Goal: Information Seeking & Learning: Learn about a topic

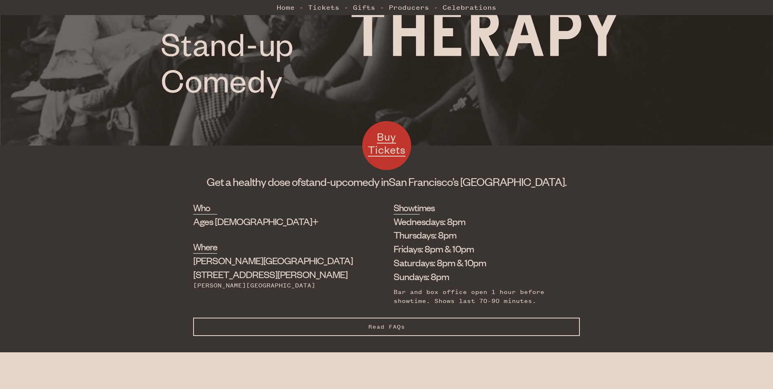
scroll to position [204, 0]
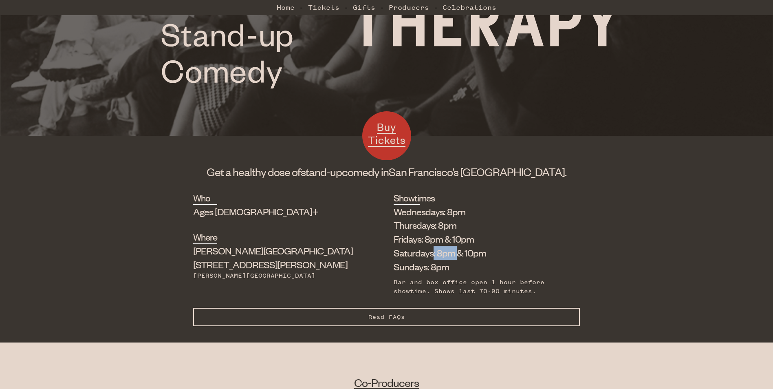
drag, startPoint x: 387, startPoint y: 253, endPoint x: 411, endPoint y: 253, distance: 24.4
click at [411, 253] on li "Saturdays: 8pm & 10pm" at bounding box center [481, 253] width 174 height 14
drag, startPoint x: 383, startPoint y: 240, endPoint x: 395, endPoint y: 240, distance: 11.8
click at [395, 240] on li "Fridays: 8pm & 10pm" at bounding box center [481, 239] width 174 height 14
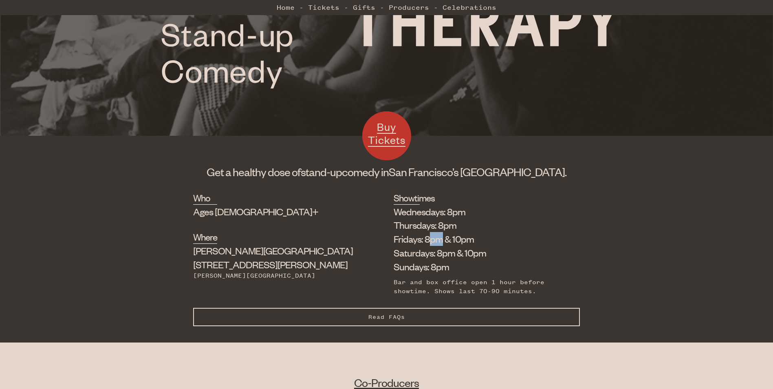
click at [395, 240] on li "Fridays: 8pm & 10pm" at bounding box center [481, 239] width 174 height 14
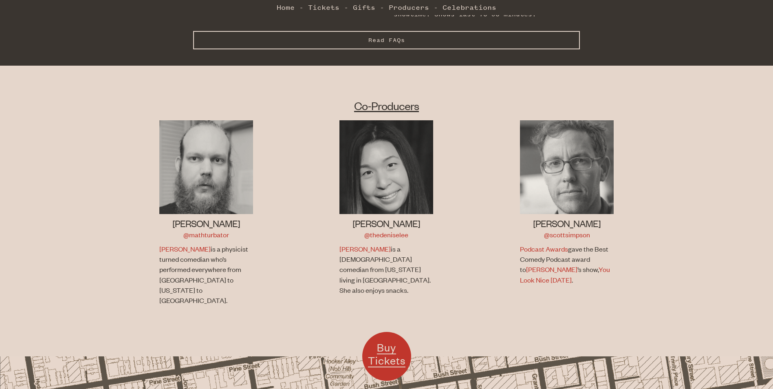
scroll to position [530, 0]
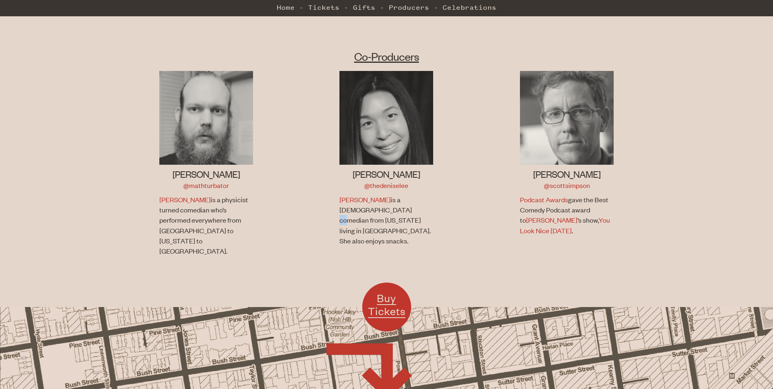
drag, startPoint x: 364, startPoint y: 213, endPoint x: 372, endPoint y: 213, distance: 7.3
click at [372, 213] on p "[PERSON_NAME] is a [DEMOGRAPHIC_DATA] comedian from [US_STATE] living in [GEOGR…" at bounding box center [385, 219] width 92 height 51
drag, startPoint x: 359, startPoint y: 213, endPoint x: 382, endPoint y: 213, distance: 22.4
click at [382, 213] on p "[PERSON_NAME] is a [DEMOGRAPHIC_DATA] comedian from [US_STATE] living in [GEOGR…" at bounding box center [385, 219] width 92 height 51
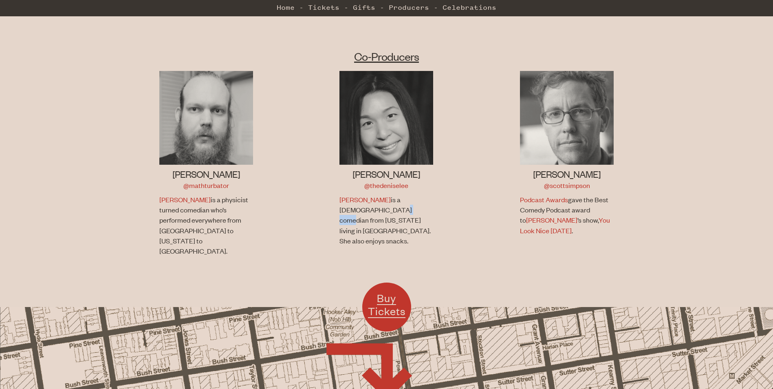
click at [382, 213] on p "[PERSON_NAME] is a [DEMOGRAPHIC_DATA] comedian from [US_STATE] living in [GEOGR…" at bounding box center [385, 219] width 92 height 51
drag, startPoint x: 369, startPoint y: 213, endPoint x: 400, endPoint y: 213, distance: 31.4
click at [400, 213] on p "[PERSON_NAME] is a [DEMOGRAPHIC_DATA] comedian from [US_STATE] living in [GEOGR…" at bounding box center [385, 219] width 92 height 51
drag, startPoint x: 177, startPoint y: 209, endPoint x: 211, endPoint y: 210, distance: 33.4
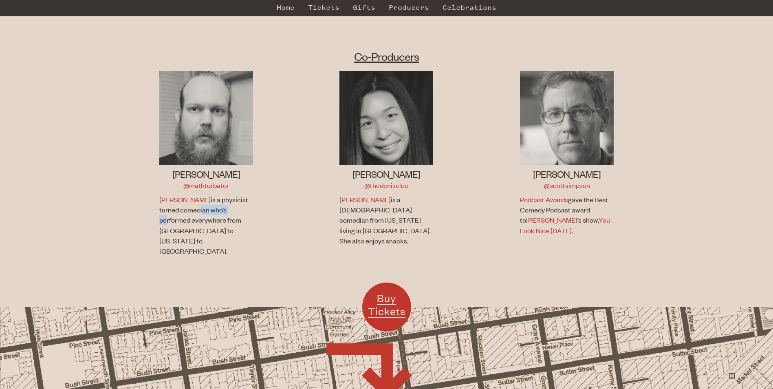
click at [211, 210] on p "[PERSON_NAME] is a physicist turned comedian who’s performed everywhere from [G…" at bounding box center [205, 225] width 92 height 62
click at [210, 222] on p "[PERSON_NAME] is a physicist turned comedian who’s performed everywhere from [G…" at bounding box center [205, 225] width 92 height 62
drag, startPoint x: 210, startPoint y: 222, endPoint x: 193, endPoint y: 233, distance: 20.7
click at [193, 233] on p "[PERSON_NAME] is a physicist turned comedian who’s performed everywhere from [G…" at bounding box center [205, 225] width 92 height 62
drag, startPoint x: 193, startPoint y: 233, endPoint x: 330, endPoint y: 241, distance: 137.1
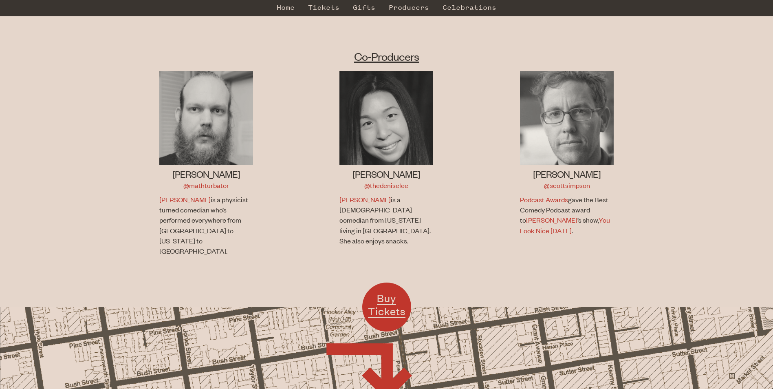
click at [326, 241] on li "[PERSON_NAME] @thedeniselee [PERSON_NAME] is a [DEMOGRAPHIC_DATA] comedian from…" at bounding box center [386, 168] width 180 height 195
drag, startPoint x: 586, startPoint y: 201, endPoint x: 550, endPoint y: 218, distance: 39.4
click at [550, 218] on p "Podcast Awards gave the Best Comedy Podcast award to [PERSON_NAME] ’s show, You…" at bounding box center [566, 214] width 92 height 41
drag, startPoint x: 550, startPoint y: 218, endPoint x: 650, endPoint y: 233, distance: 100.8
click at [650, 233] on li "[PERSON_NAME] @[PERSON_NAME] Podcast Awards gave the Best Comedy Podcast award …" at bounding box center [567, 168] width 180 height 195
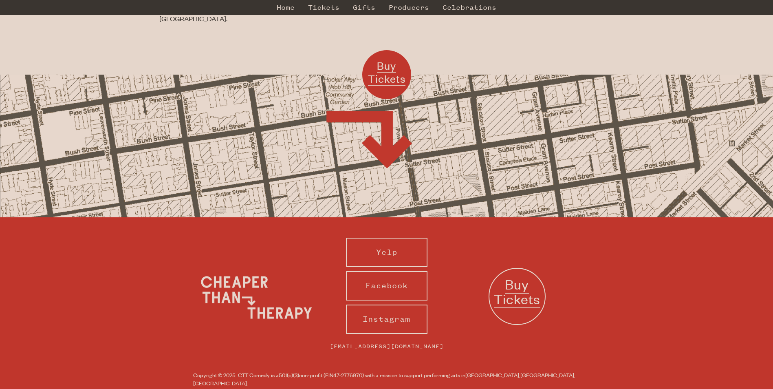
scroll to position [762, 0]
click at [409, 237] on link "Yelp" at bounding box center [386, 251] width 81 height 29
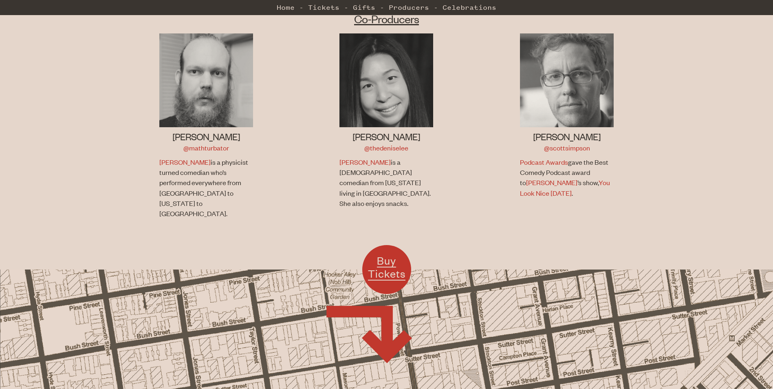
scroll to position [558, 0]
